Goal: Task Accomplishment & Management: Use online tool/utility

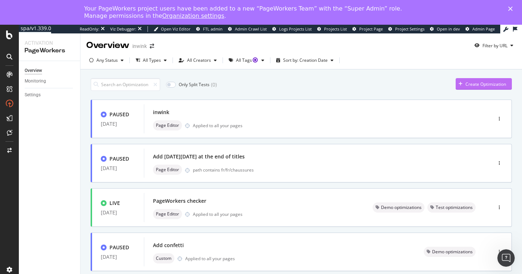
click at [461, 89] on div "Create Optimization" at bounding box center [481, 83] width 50 height 11
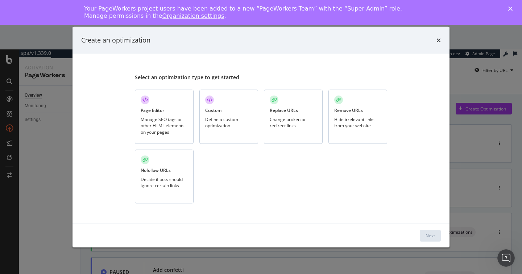
click at [169, 122] on div "Manage SEO tags or other HTML elements on your pages" at bounding box center [164, 125] width 47 height 18
click at [425, 233] on button "Next" at bounding box center [430, 235] width 21 height 12
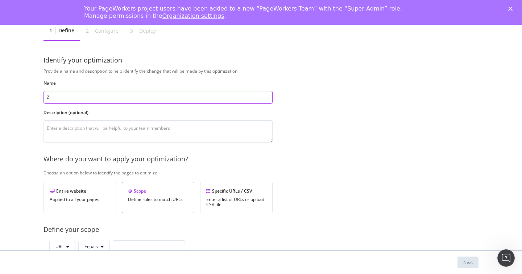
click at [106, 99] on input "Z" at bounding box center [158, 97] width 229 height 13
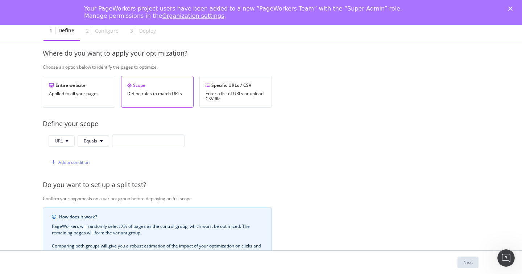
scroll to position [110, 1]
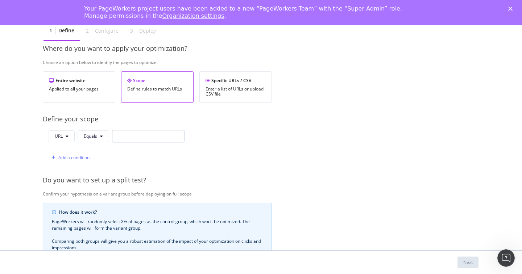
type input "z"
click at [137, 135] on input "modal" at bounding box center [148, 135] width 73 height 13
type input "z"
click at [471, 263] on div "Next" at bounding box center [468, 262] width 9 height 6
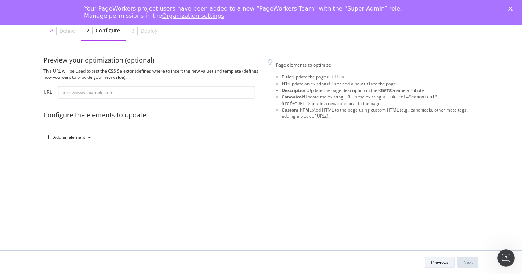
click at [437, 258] on div "Previous" at bounding box center [439, 262] width 17 height 10
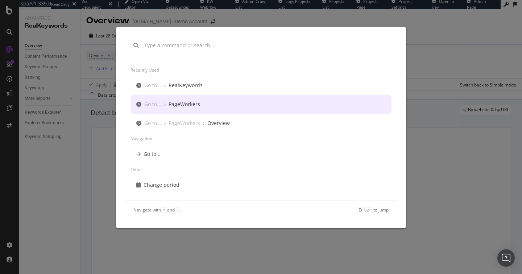
click at [189, 106] on div "PageWorkers" at bounding box center [185, 103] width 32 height 7
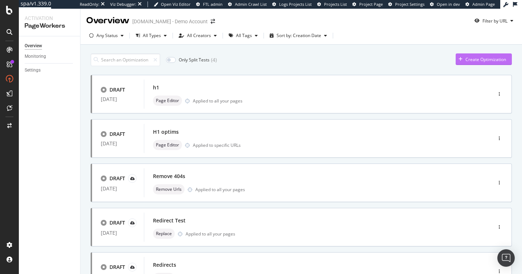
click at [476, 60] on div "Create Optimization" at bounding box center [486, 59] width 41 height 6
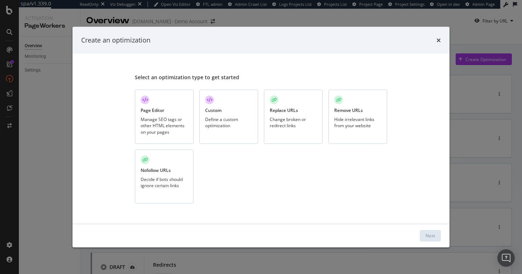
click at [153, 118] on div "Manage SEO tags or other HTML elements on your pages" at bounding box center [164, 125] width 47 height 18
click at [434, 233] on div "Next" at bounding box center [430, 235] width 9 height 6
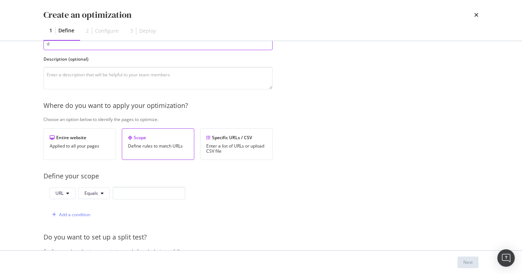
scroll to position [57, 0]
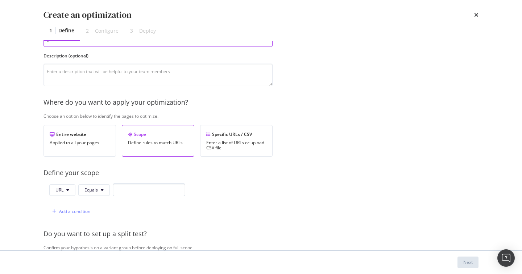
type input "d"
click at [165, 189] on input "modal" at bounding box center [149, 189] width 73 height 13
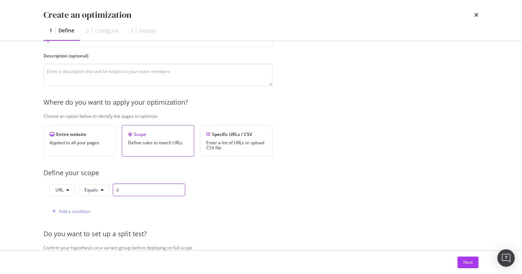
scroll to position [0, 0]
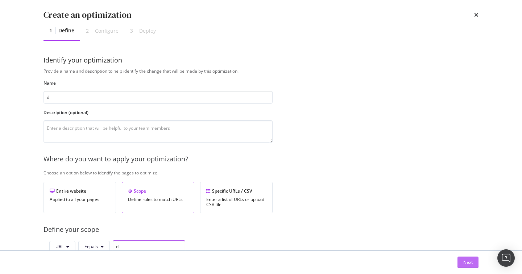
type input "d"
click at [468, 260] on div "Next" at bounding box center [468, 262] width 9 height 6
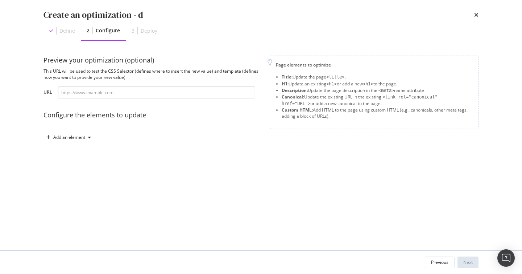
click at [86, 73] on div "This URL will be used to test the CSS Selector (defines where to insert the new…" at bounding box center [153, 74] width 218 height 12
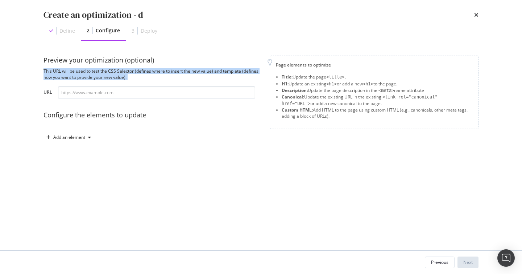
click at [86, 73] on div "This URL will be used to test the CSS Selector (defines where to insert the new…" at bounding box center [153, 74] width 218 height 12
copy div "This URL will be used to test the CSS Selector (defines where to insert the new…"
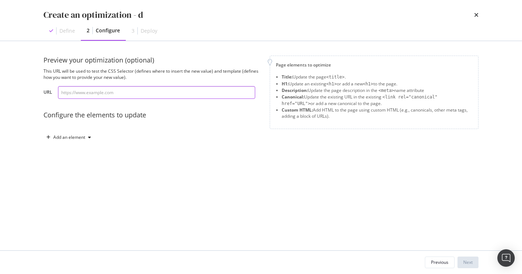
click at [76, 93] on input "modal" at bounding box center [156, 92] width 197 height 13
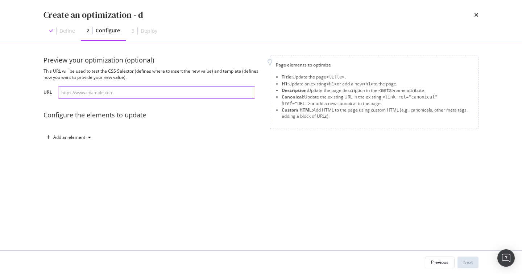
click at [76, 93] on input "modal" at bounding box center [156, 92] width 197 height 13
drag, startPoint x: 119, startPoint y: 91, endPoint x: 52, endPoint y: 93, distance: 67.2
click at [52, 93] on div "URL" at bounding box center [153, 92] width 218 height 13
type input "http"
click at [81, 132] on div "Add an element" at bounding box center [69, 137] width 50 height 11
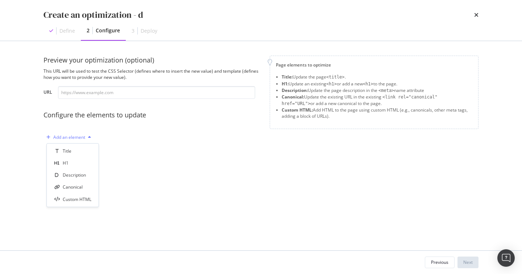
click at [74, 135] on div "Add an element" at bounding box center [69, 137] width 32 height 4
click at [410, 33] on div "Define 2 Configure 3 Deploy" at bounding box center [261, 31] width 435 height 20
click at [287, 65] on div "Page elements to optimize" at bounding box center [374, 65] width 197 height 6
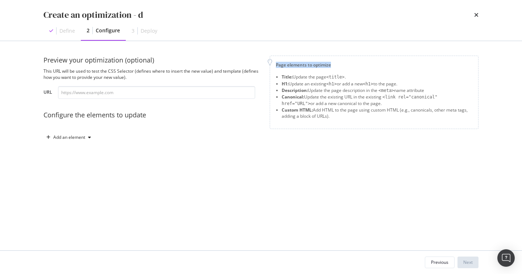
click at [287, 65] on div "Page elements to optimize" at bounding box center [374, 65] width 197 height 6
copy div "Page elements to optimize"
click at [302, 62] on div "Page elements to optimize" at bounding box center [374, 65] width 197 height 6
click at [289, 63] on div "Page elements to optimize" at bounding box center [374, 65] width 197 height 6
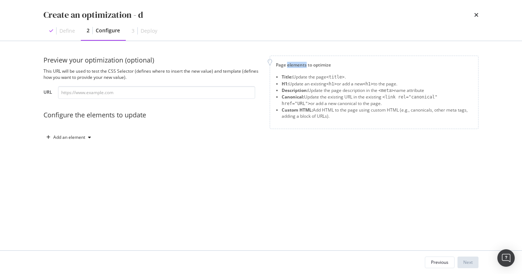
click at [289, 63] on div "Page elements to optimize" at bounding box center [374, 65] width 197 height 6
copy div "Page elements to optimize"
click at [309, 67] on div "Page elements to optimize" at bounding box center [374, 65] width 197 height 6
drag, startPoint x: 331, startPoint y: 64, endPoint x: 275, endPoint y: 65, distance: 55.9
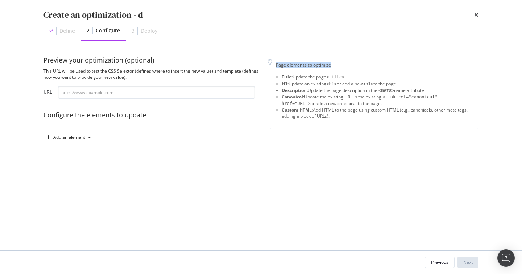
click at [275, 65] on div "Page elements to optimize Title: Update the page <title> . H1: Update an existi…" at bounding box center [374, 91] width 209 height 73
copy div "Page elements to optimize"
drag, startPoint x: 281, startPoint y: 77, endPoint x: 332, endPoint y: 115, distance: 63.8
click at [332, 115] on ul "Title: Update the page <title> . H1: Update an existing <h1> or add a new <h1> …" at bounding box center [374, 96] width 197 height 45
copy ul "Title: Update the page <title> . H1: Update an existing <h1> or add a new <h1> …"
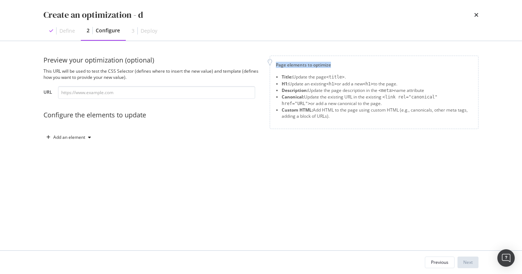
click at [306, 94] on li "Canonical: Update the existing URL in the existing <link rel="canonical" href="…" at bounding box center [377, 100] width 191 height 13
click at [293, 86] on li "H1: Update an existing <h1> or add a new <h1> to the page." at bounding box center [377, 84] width 191 height 7
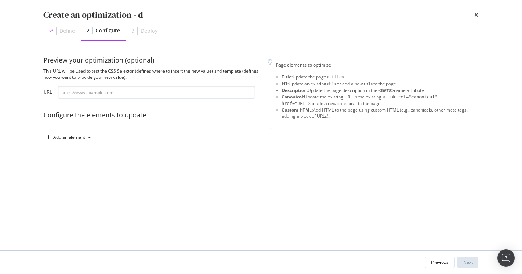
click at [287, 78] on strong "Title:" at bounding box center [287, 77] width 11 height 6
drag, startPoint x: 283, startPoint y: 76, endPoint x: 331, endPoint y: 129, distance: 72.2
click at [331, 129] on div "Page elements to optimize Title: Update the page <title> . H1: Update an existi…" at bounding box center [374, 98] width 209 height 87
click at [72, 135] on div "Add an element" at bounding box center [69, 137] width 32 height 4
click at [79, 201] on div "Custom HTML" at bounding box center [77, 199] width 29 height 6
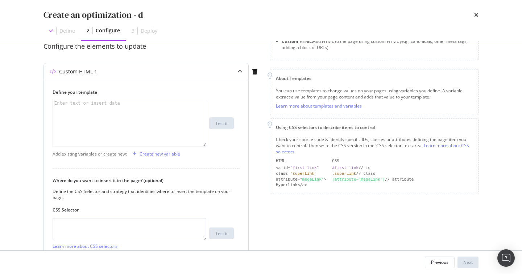
scroll to position [69, 0]
click at [239, 69] on icon "modal" at bounding box center [240, 71] width 5 height 5
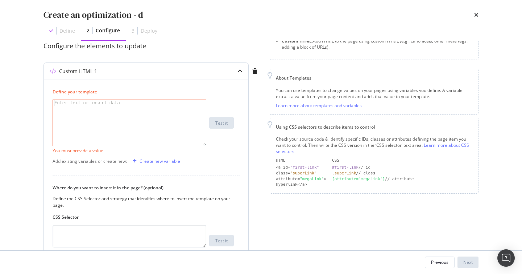
click at [239, 69] on icon "modal" at bounding box center [240, 71] width 5 height 5
click at [167, 115] on div "modal" at bounding box center [129, 128] width 153 height 57
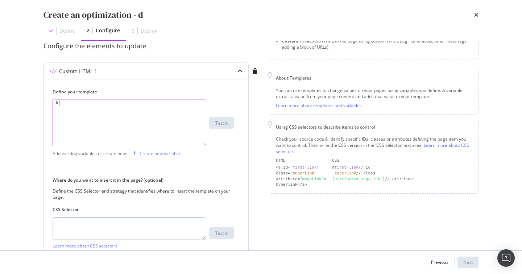
type textarea "de"
click at [155, 228] on textarea "modal" at bounding box center [130, 228] width 154 height 22
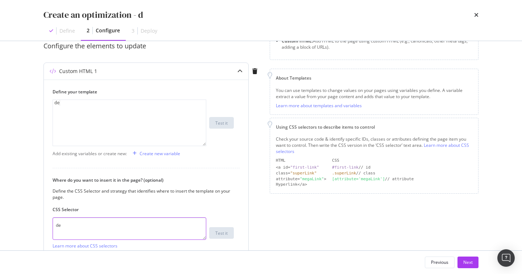
type textarea "de"
click at [238, 70] on icon "modal" at bounding box center [240, 71] width 5 height 5
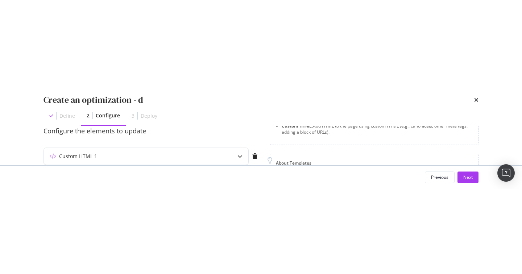
scroll to position [26, 0]
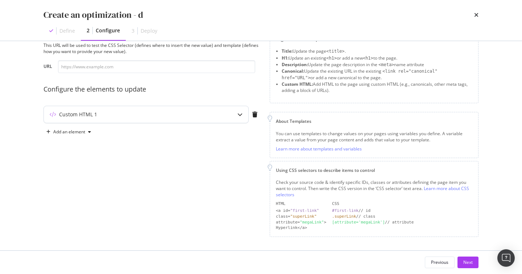
click at [238, 113] on icon "modal" at bounding box center [240, 114] width 5 height 5
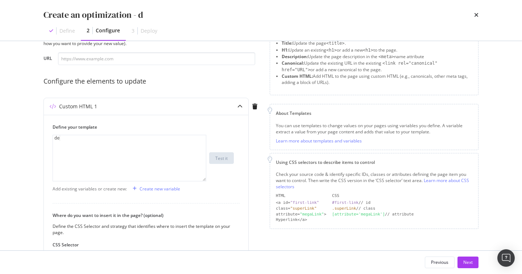
scroll to position [0, 0]
